Goal: Transaction & Acquisition: Purchase product/service

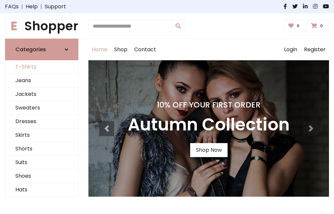
click at [42, 67] on link "T-Shirts" at bounding box center [41, 67] width 73 height 14
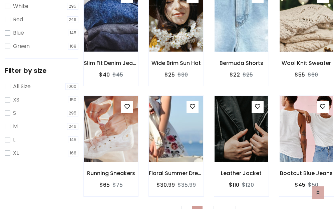
scroll to position [12, 0]
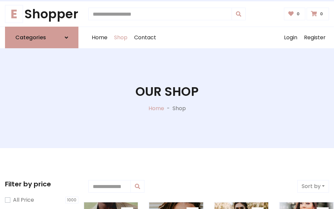
click at [167, 98] on h1 "Our Shop" at bounding box center [166, 91] width 63 height 15
click at [208, 38] on div "Home Shop Contact Log out Login Register" at bounding box center [208, 37] width 240 height 21
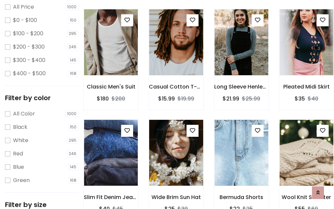
scroll to position [193, 0]
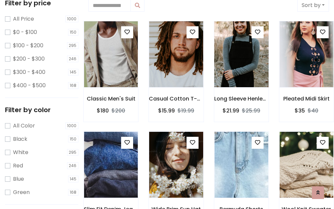
click at [241, 55] on img at bounding box center [241, 54] width 64 height 160
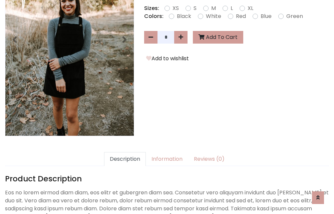
scroll to position [163, 0]
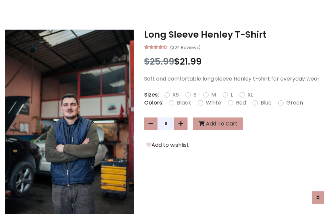
click at [236, 35] on h3 "Long Sleeve Henley T-Shirt" at bounding box center [236, 34] width 185 height 11
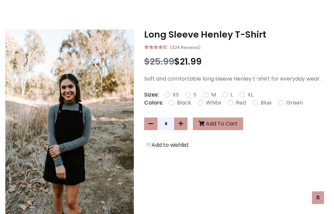
click at [236, 35] on h3 "Long Sleeve Henley T-Shirt" at bounding box center [236, 34] width 185 height 11
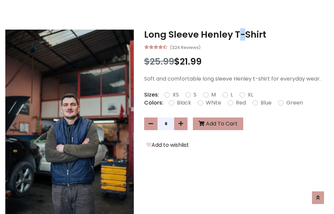
click at [236, 35] on h3 "Long Sleeve Henley T-Shirt" at bounding box center [236, 34] width 185 height 11
